Goal: Task Accomplishment & Management: Manage account settings

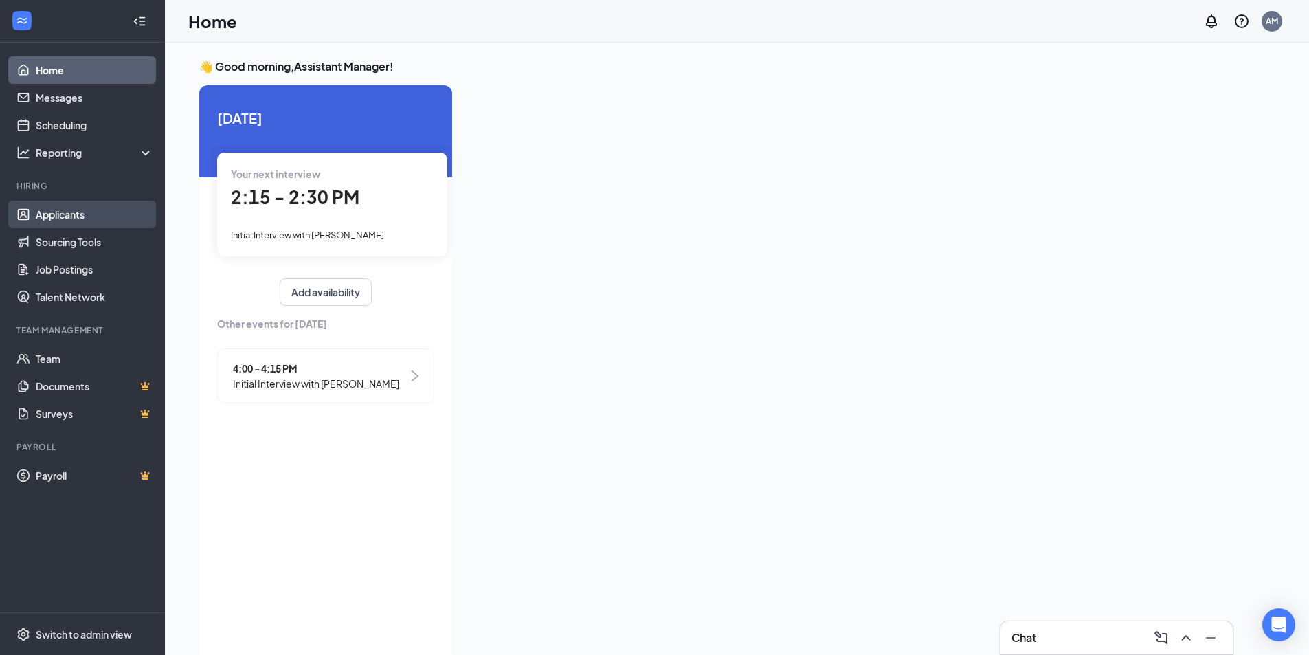
click at [58, 216] on link "Applicants" at bounding box center [95, 214] width 118 height 27
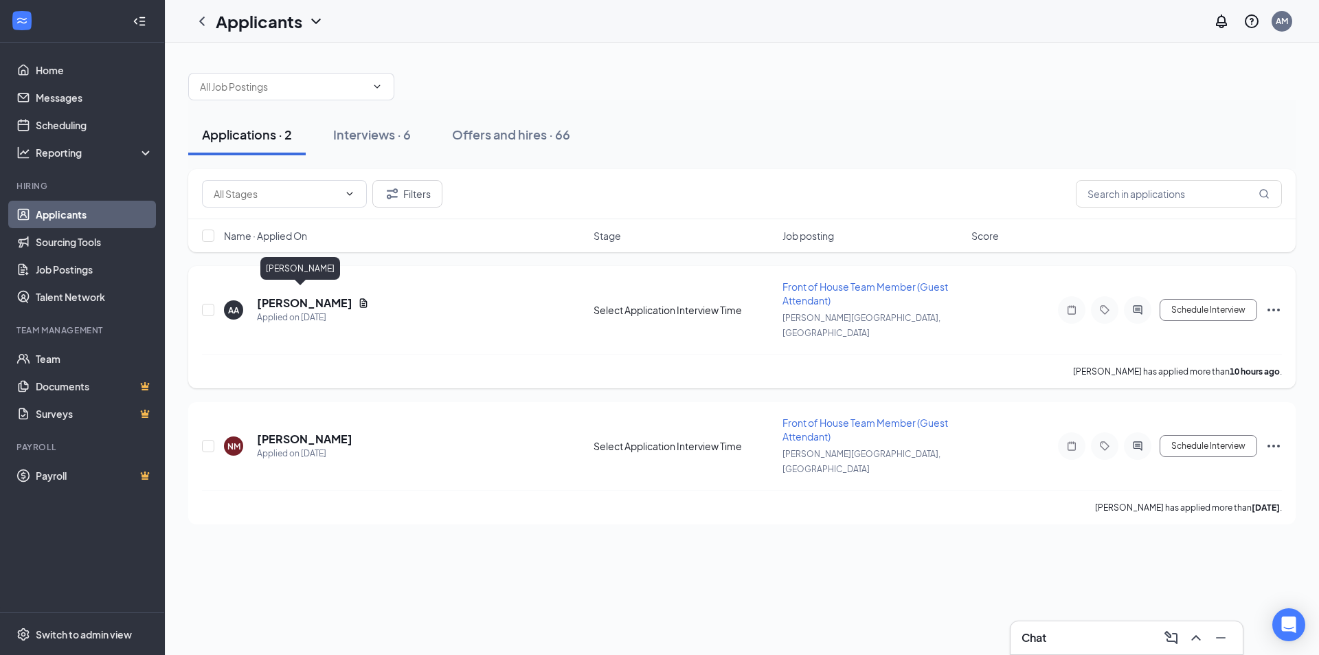
click at [277, 295] on h5 "[PERSON_NAME]" at bounding box center [305, 302] width 96 height 15
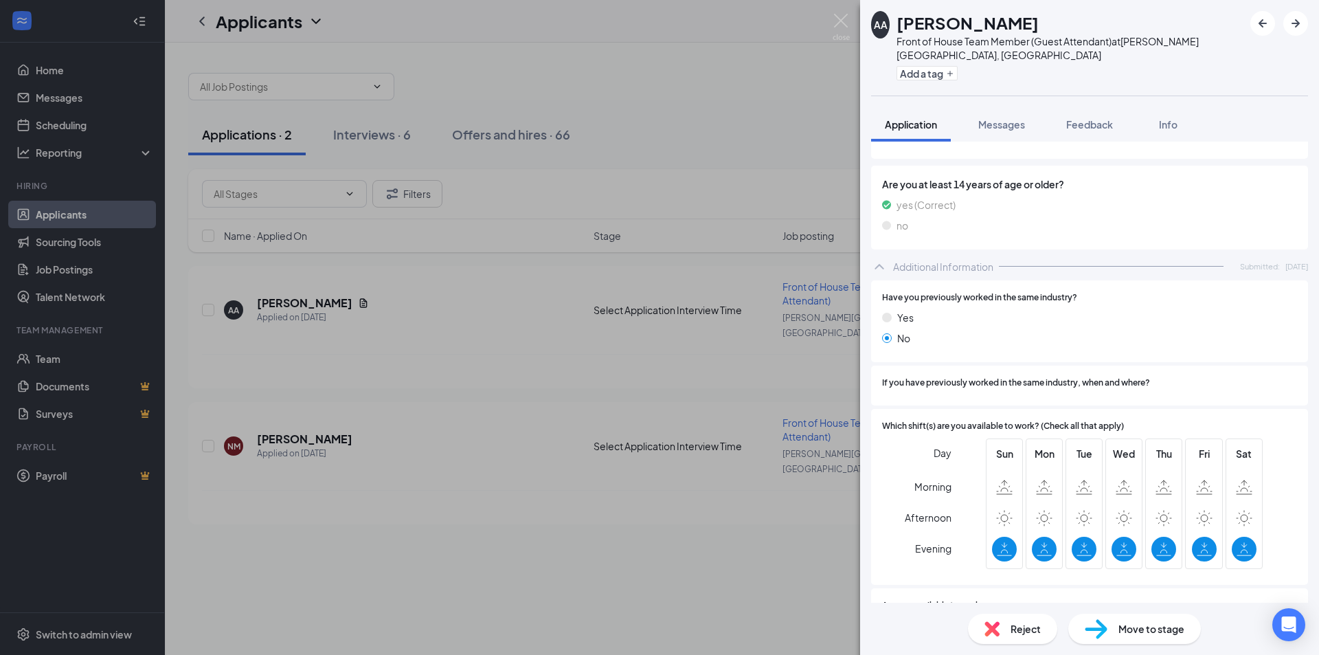
scroll to position [559, 0]
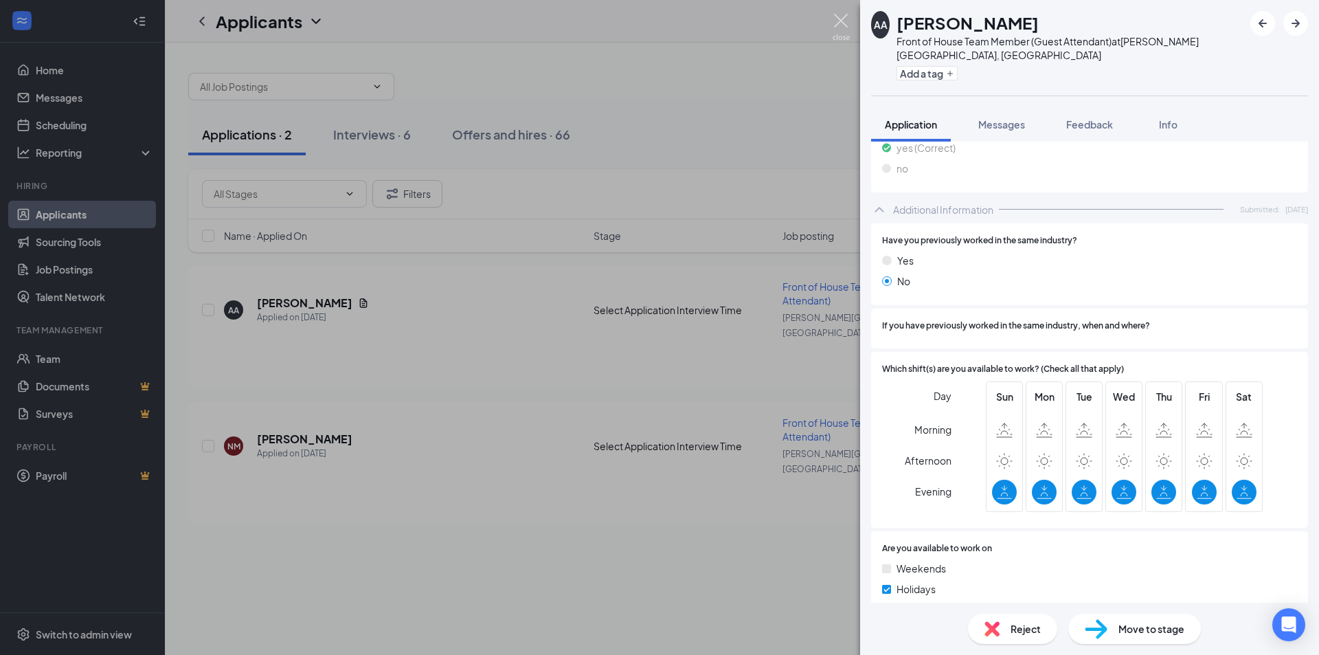
click at [840, 18] on img at bounding box center [841, 27] width 17 height 27
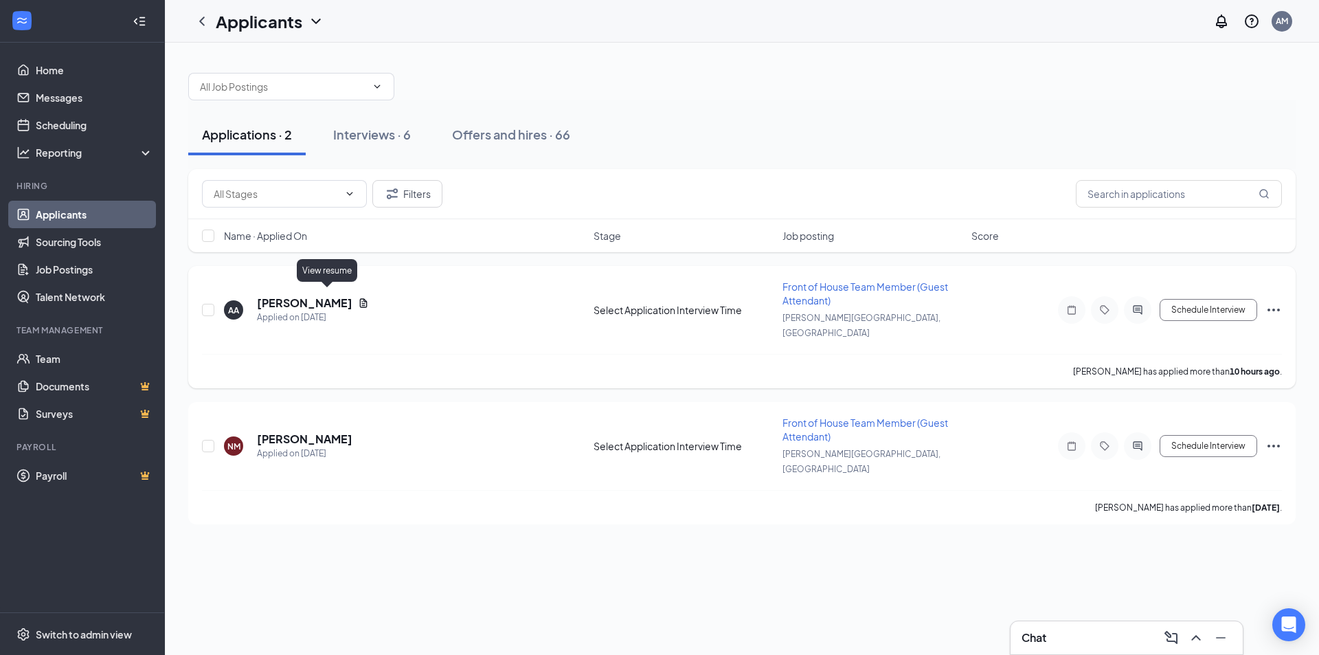
click at [360, 298] on icon "Document" at bounding box center [364, 302] width 8 height 9
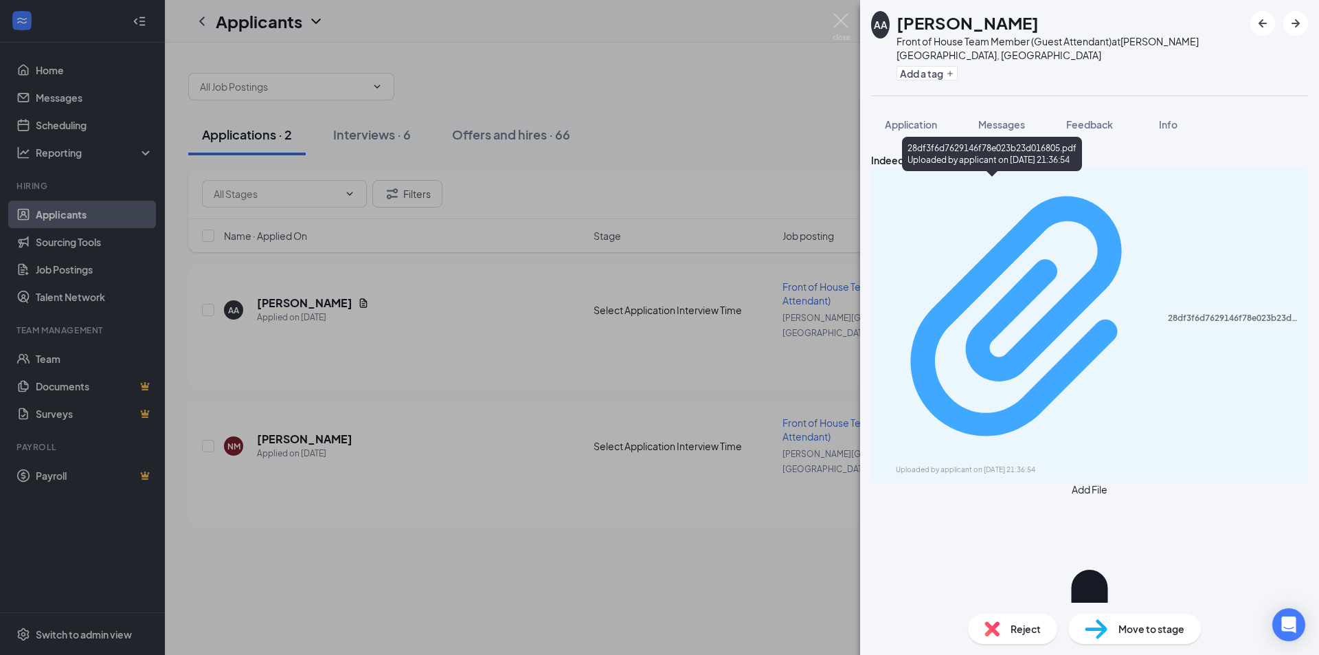
click at [1098, 465] on div "Uploaded by applicant on [DATE] 21:36:54" at bounding box center [999, 470] width 206 height 11
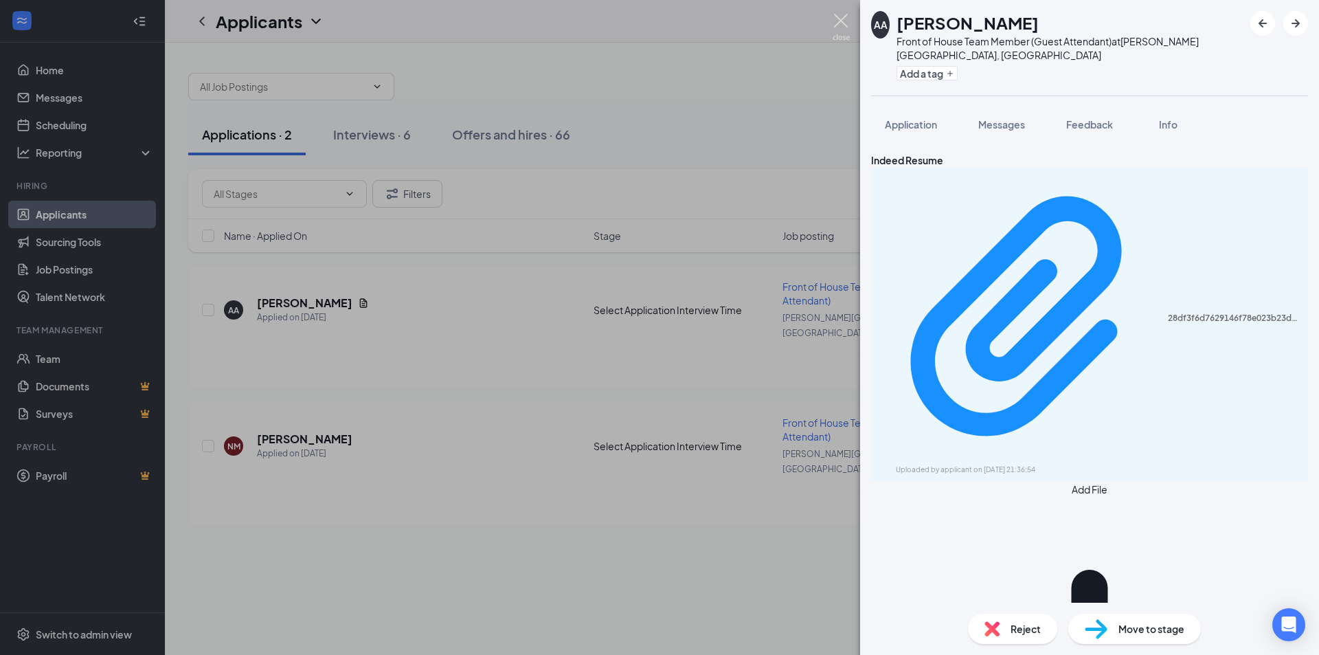
click at [845, 23] on img at bounding box center [841, 27] width 17 height 27
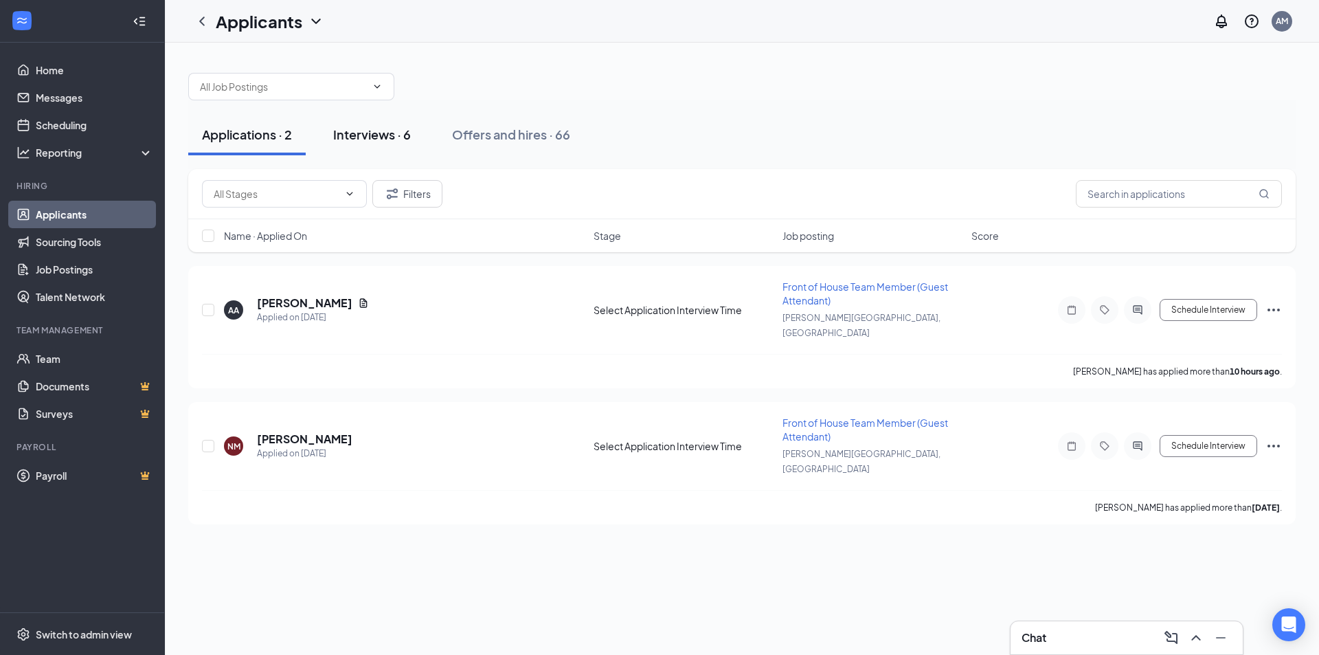
click at [370, 142] on div "Interviews · 6" at bounding box center [372, 134] width 78 height 17
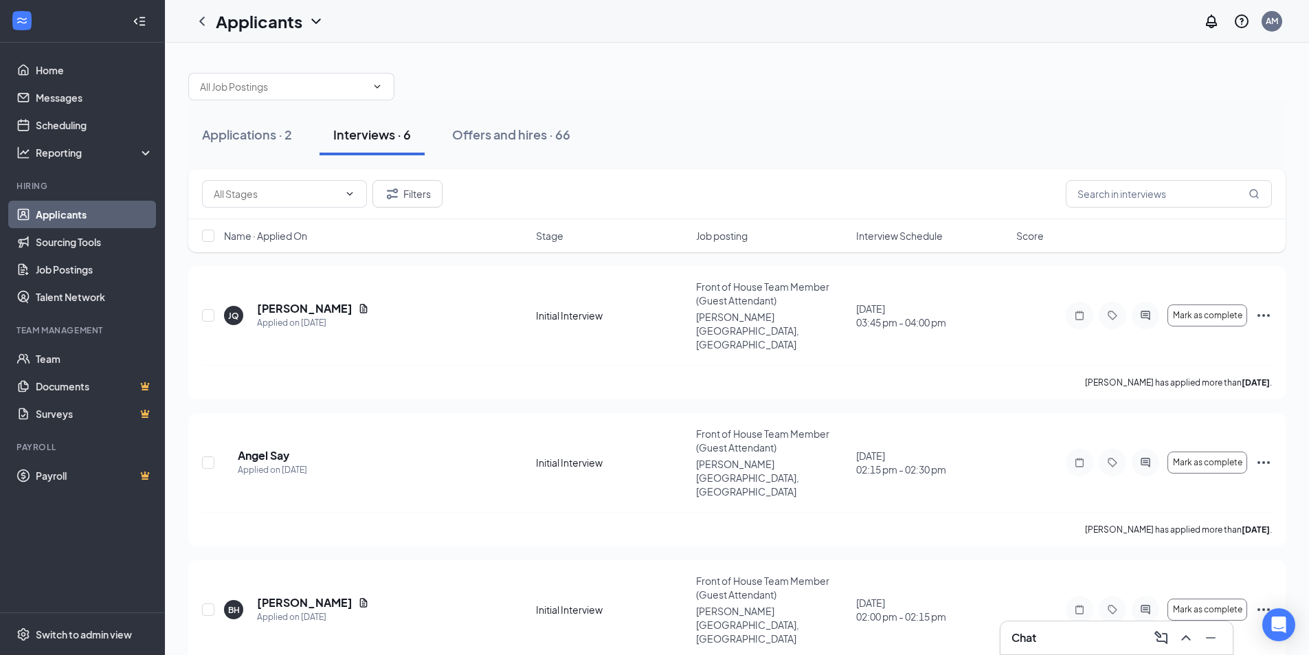
click at [878, 234] on span "Interview Schedule" at bounding box center [899, 236] width 87 height 14
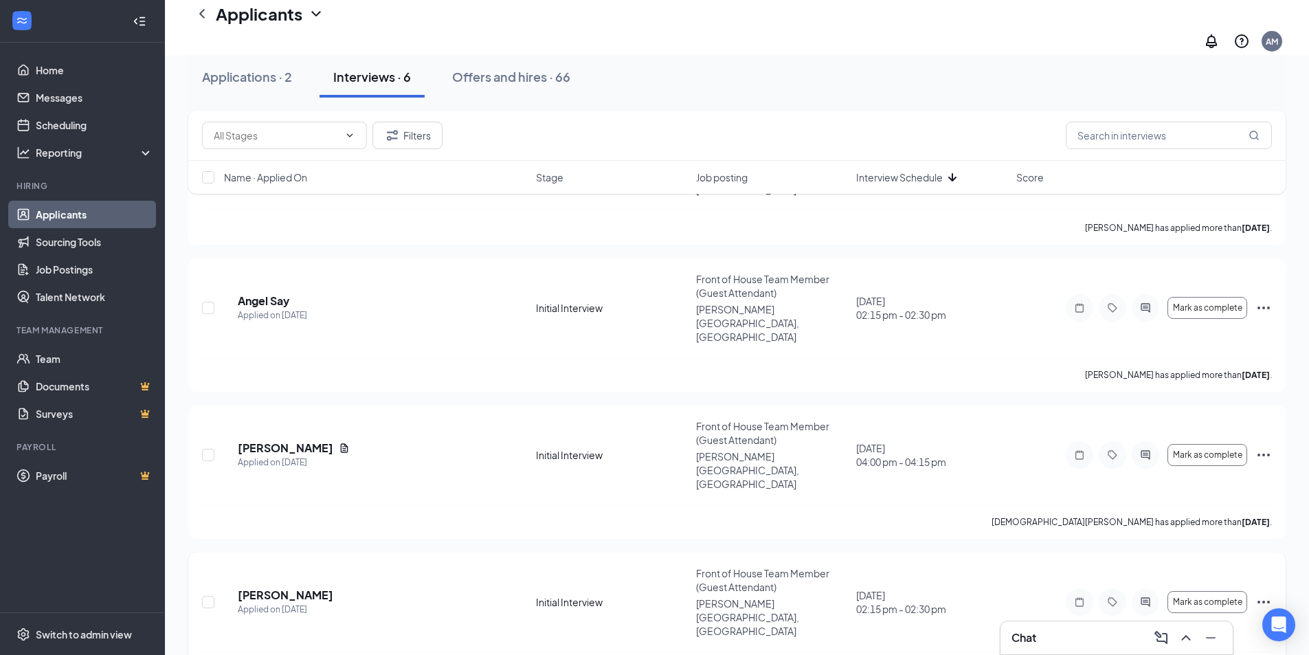
scroll to position [319, 0]
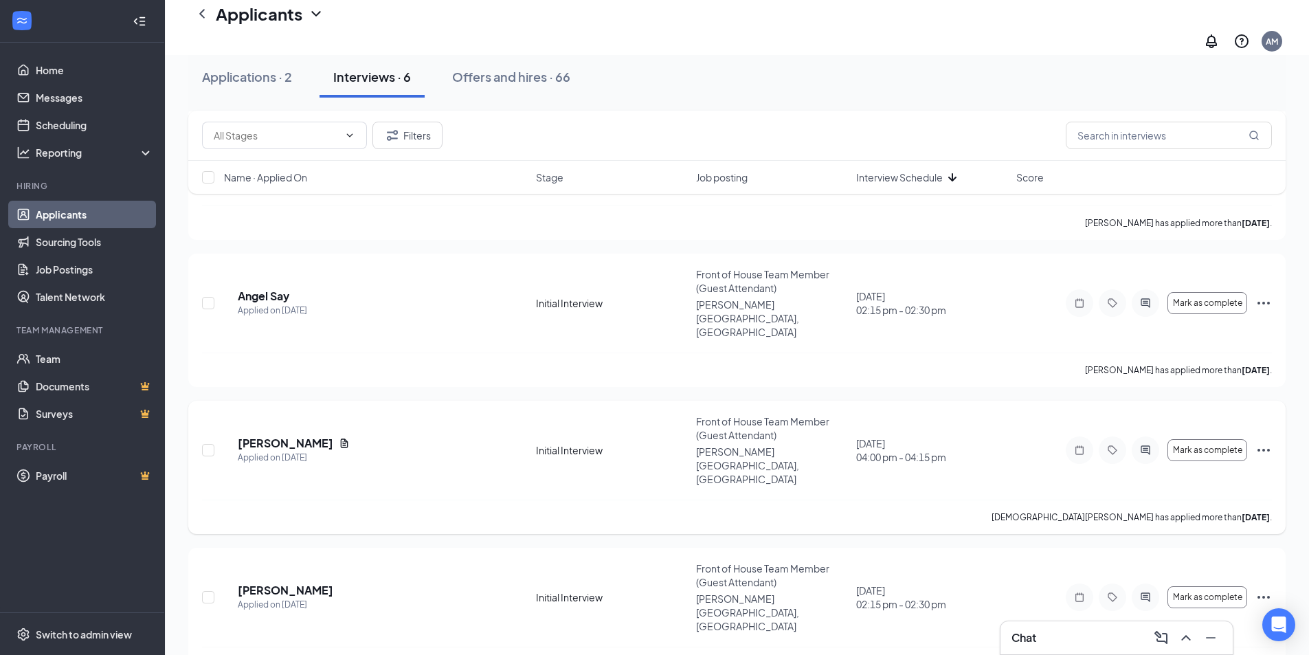
click at [1264, 449] on icon "Ellipses" at bounding box center [1264, 450] width 12 height 3
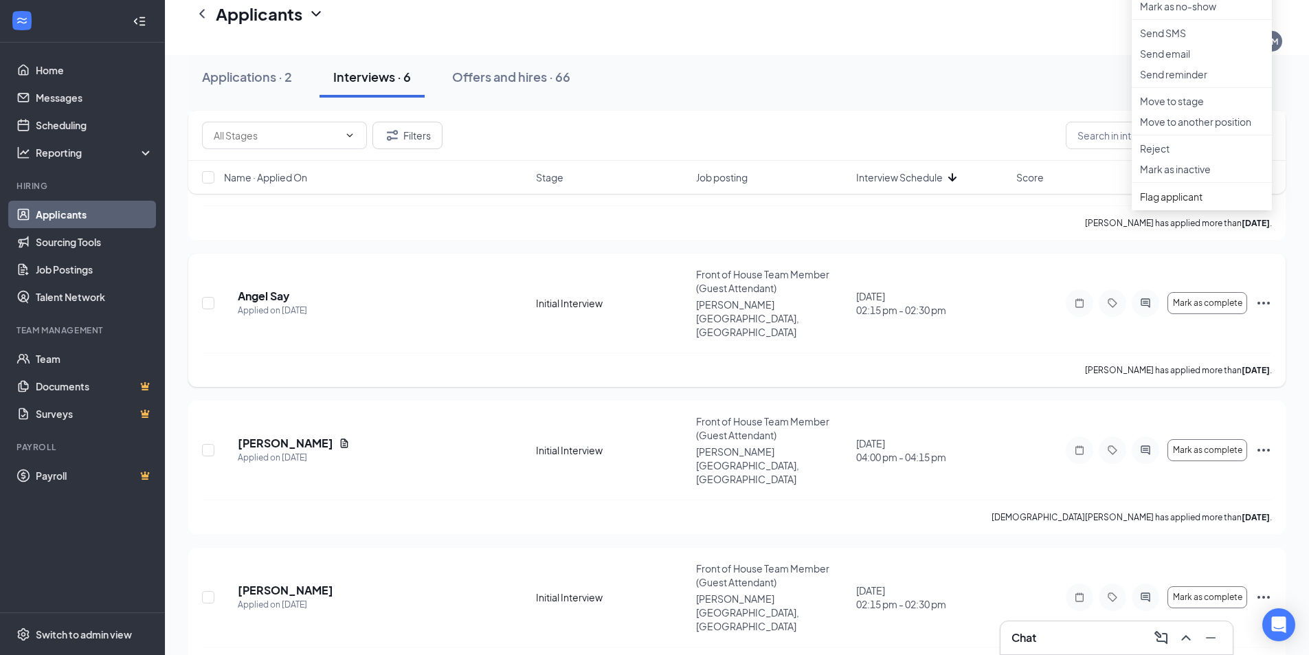
scroll to position [250, 0]
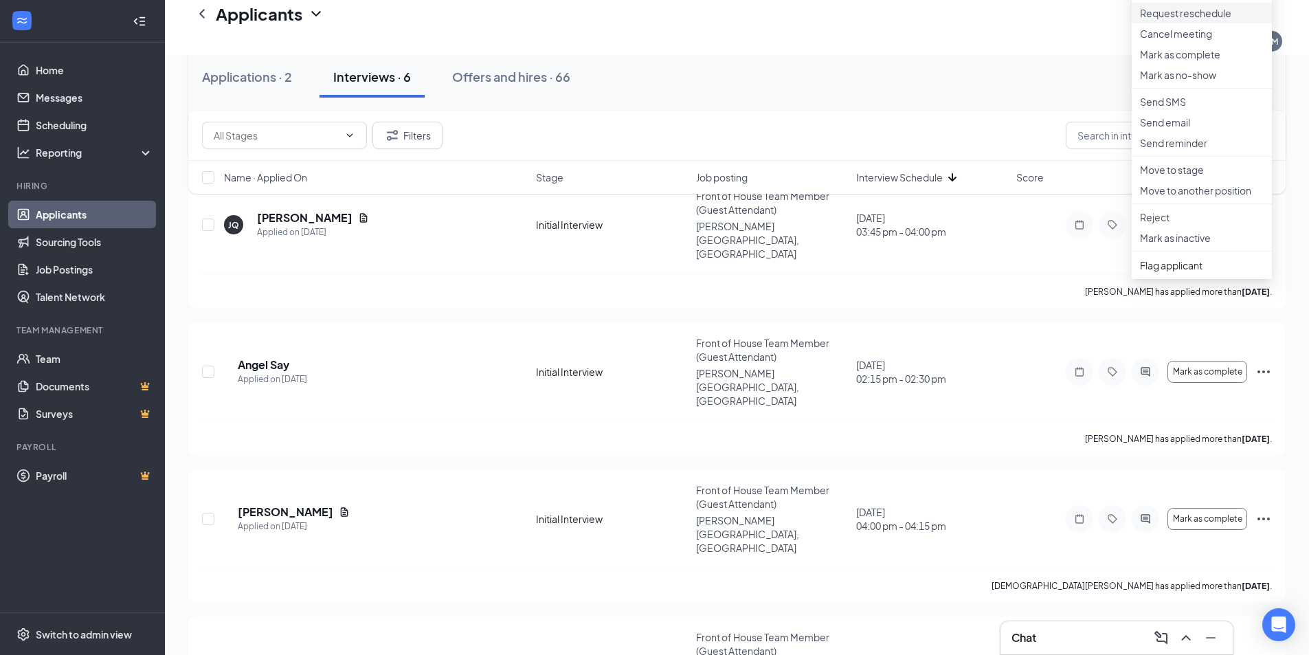
click at [1160, 16] on p "Request reschedule" at bounding box center [1202, 13] width 124 height 14
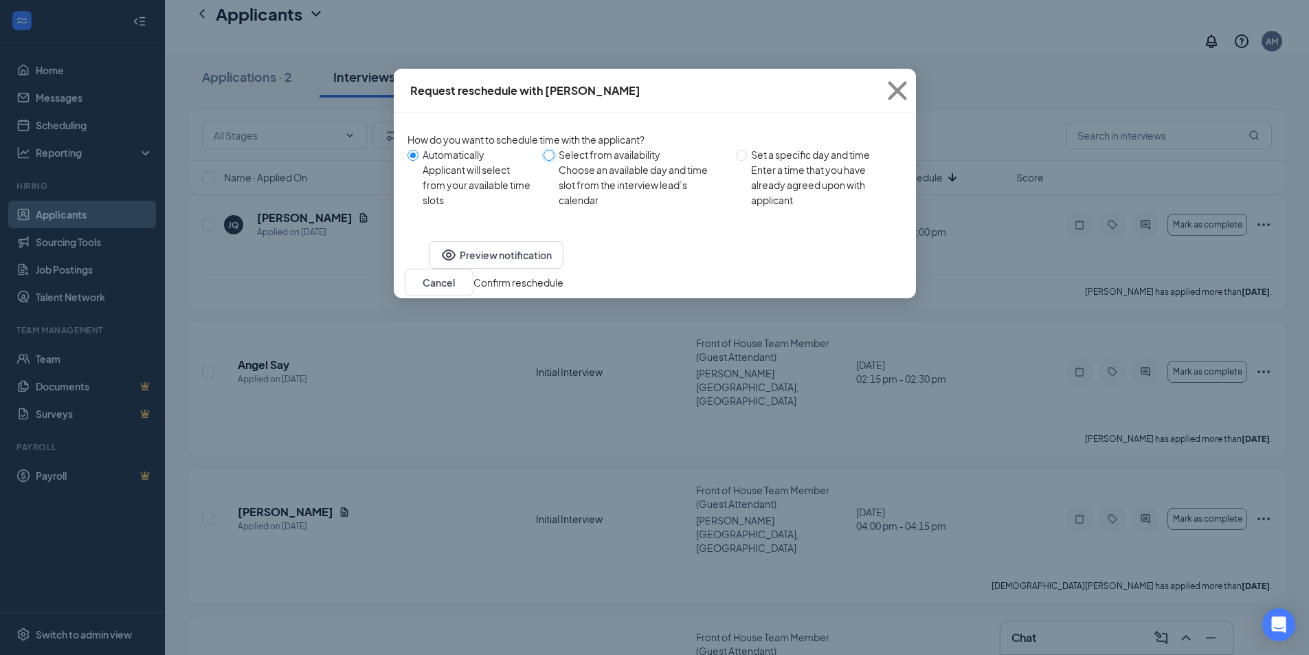
click at [555, 159] on input "Select from availability Choose an available day and time slot from the intervi…" at bounding box center [549, 155] width 11 height 11
radio input "true"
radio input "false"
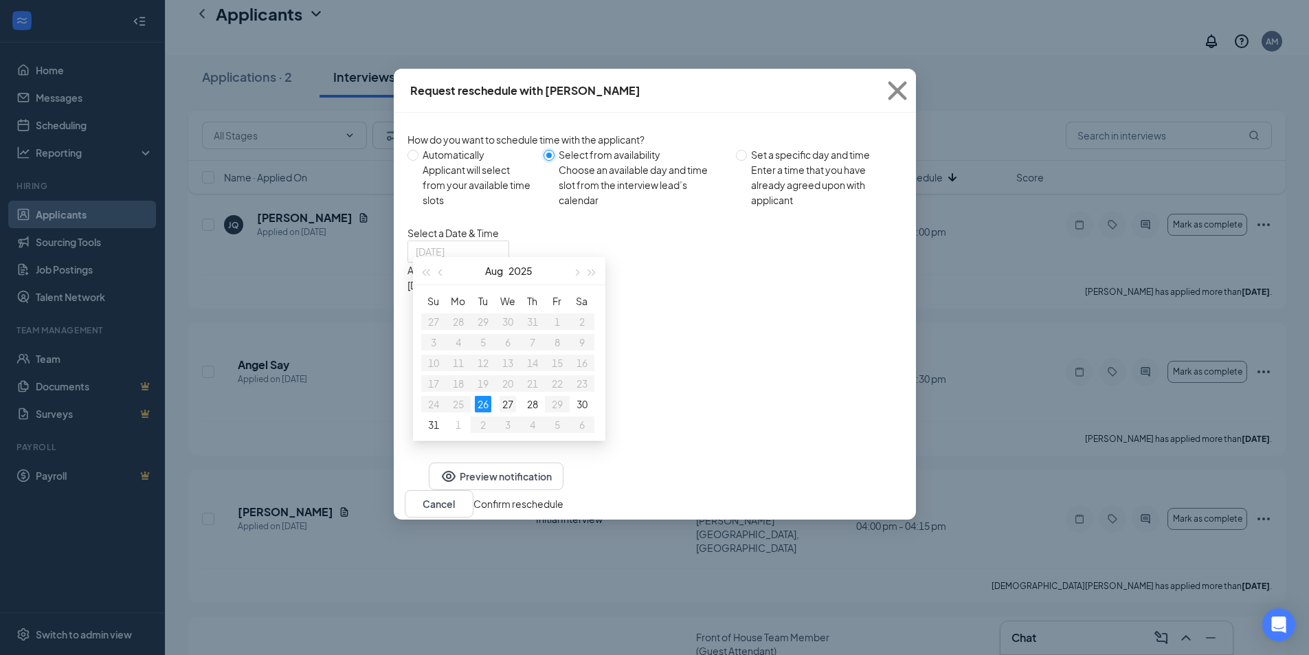
click at [506, 403] on div "27" at bounding box center [508, 404] width 16 height 16
type input "[DATE]"
click at [671, 429] on div "4:00PM - 4:15PM" at bounding box center [538, 436] width 263 height 15
click at [563, 509] on button "Confirm reschedule" at bounding box center [518, 503] width 90 height 15
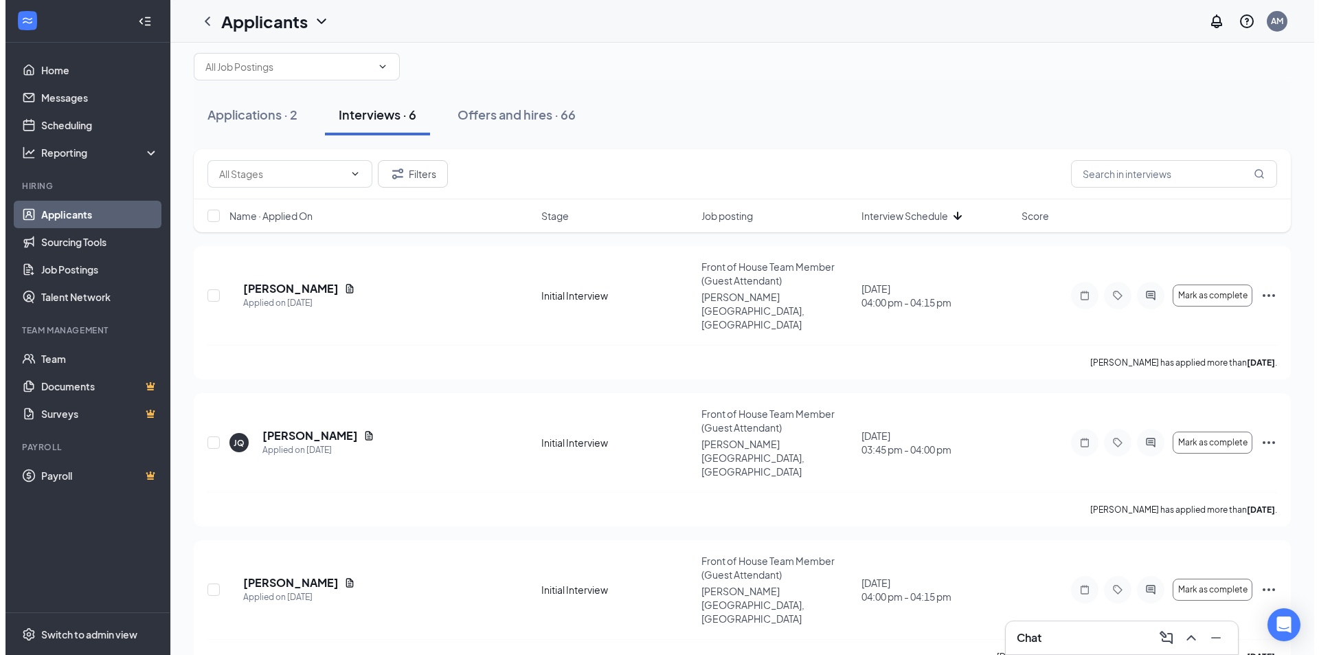
scroll to position [0, 0]
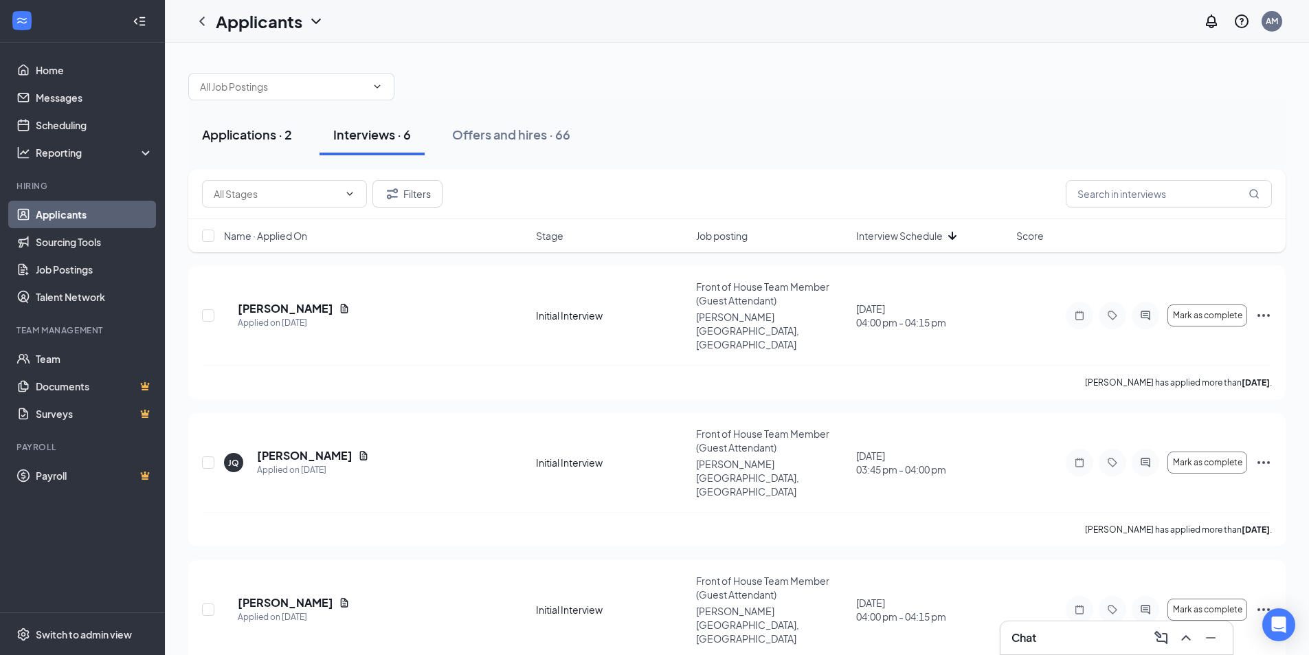
click at [286, 140] on div "Applications · 2" at bounding box center [247, 134] width 90 height 17
